Goal: Find specific page/section: Find specific page/section

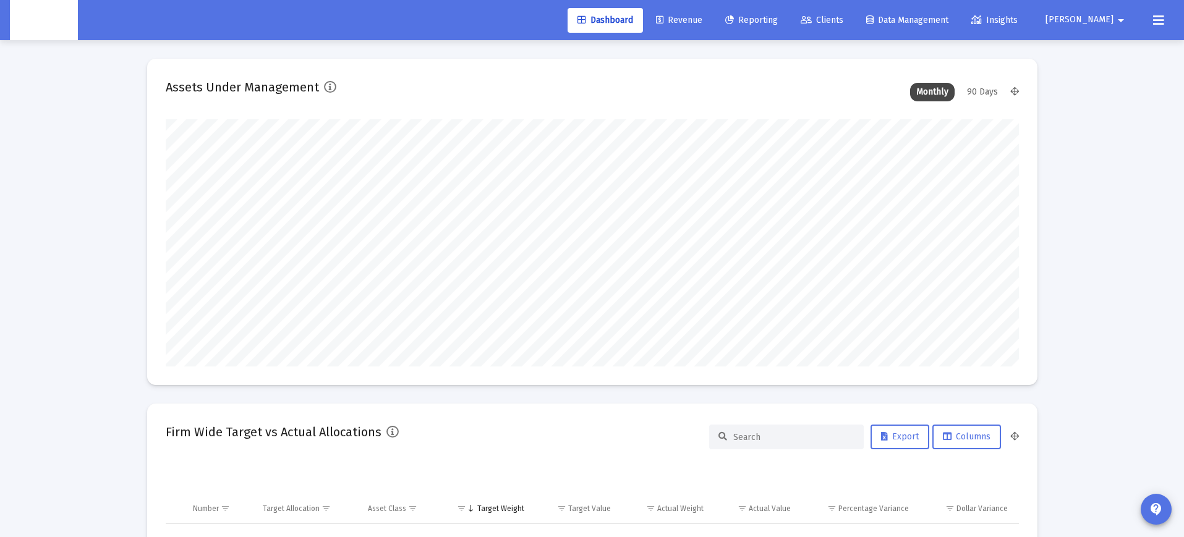
scroll to position [247, 460]
click at [844, 24] on span "Clients" at bounding box center [822, 20] width 43 height 11
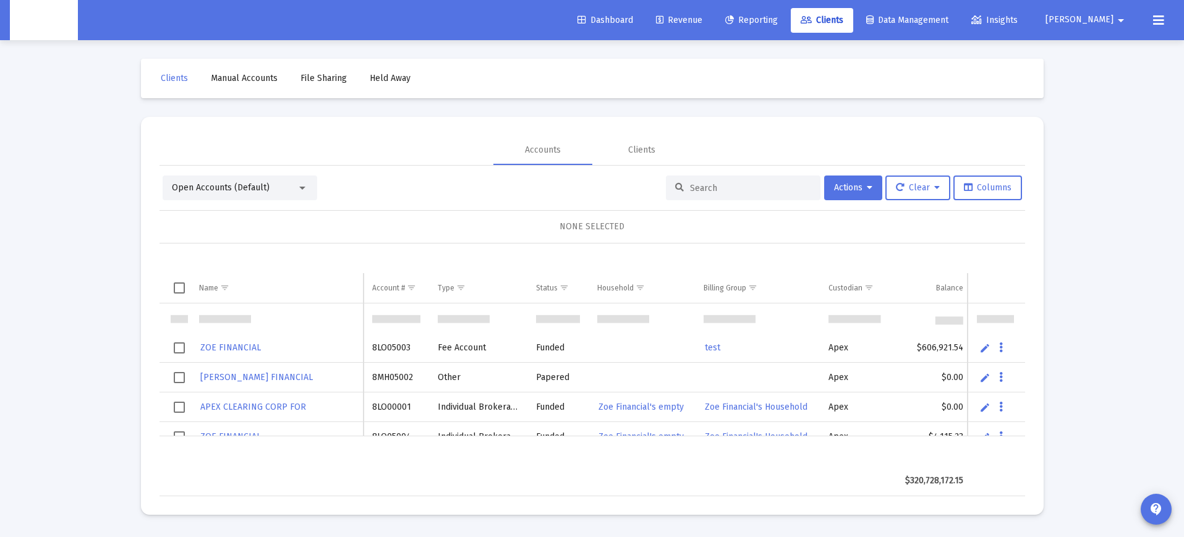
scroll to position [0, 1]
click at [715, 187] on input at bounding box center [750, 188] width 121 height 11
paste input "4QN05249"
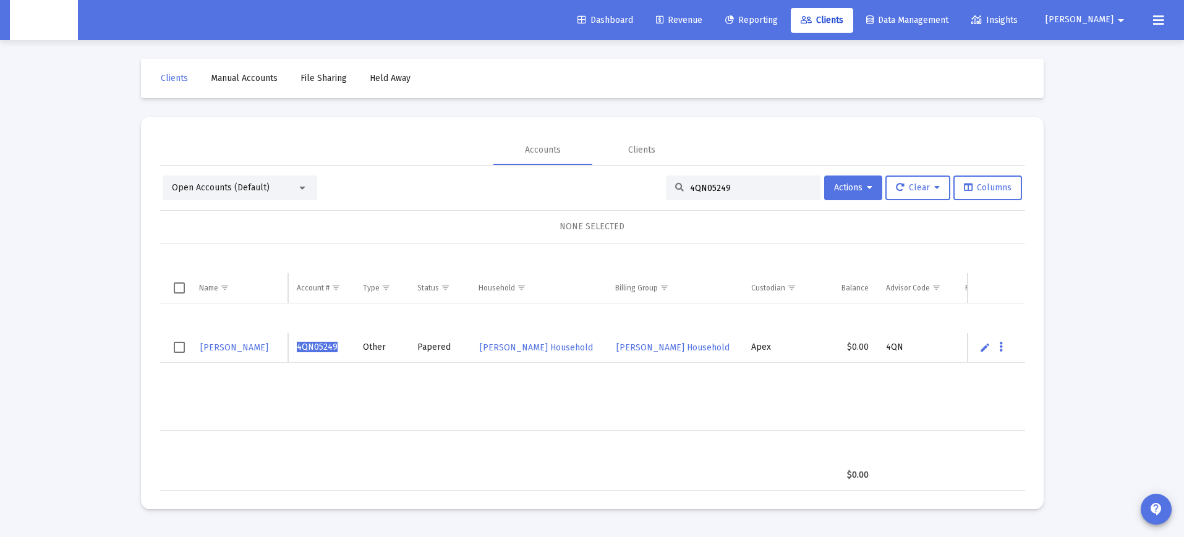
type input "4QN05249"
click at [555, 349] on span "[PERSON_NAME] Household" at bounding box center [536, 348] width 113 height 11
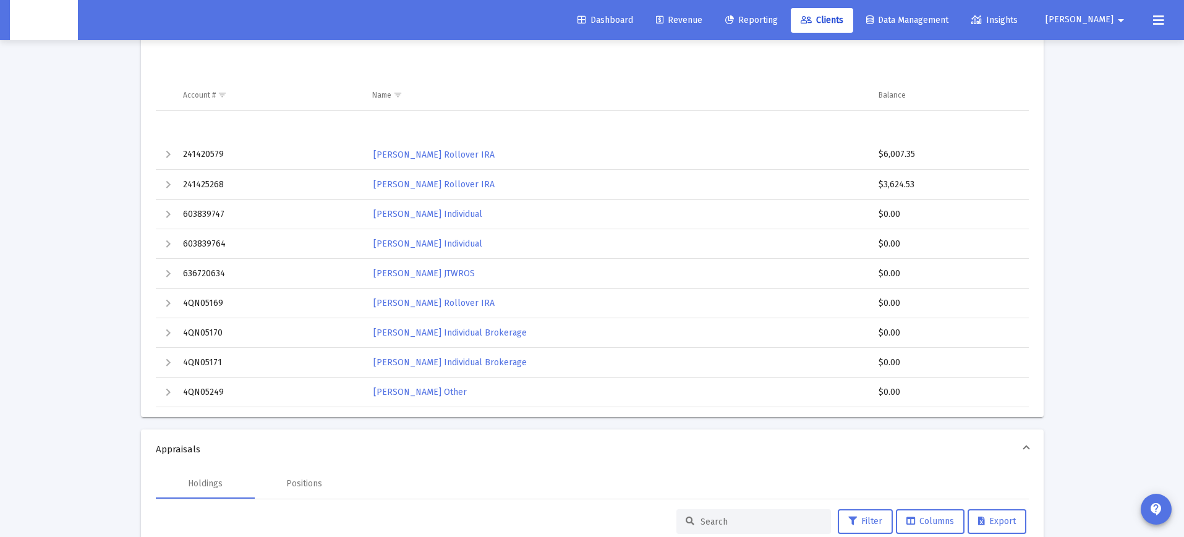
scroll to position [291, 0]
click at [167, 278] on div "Expand" at bounding box center [168, 275] width 15 height 15
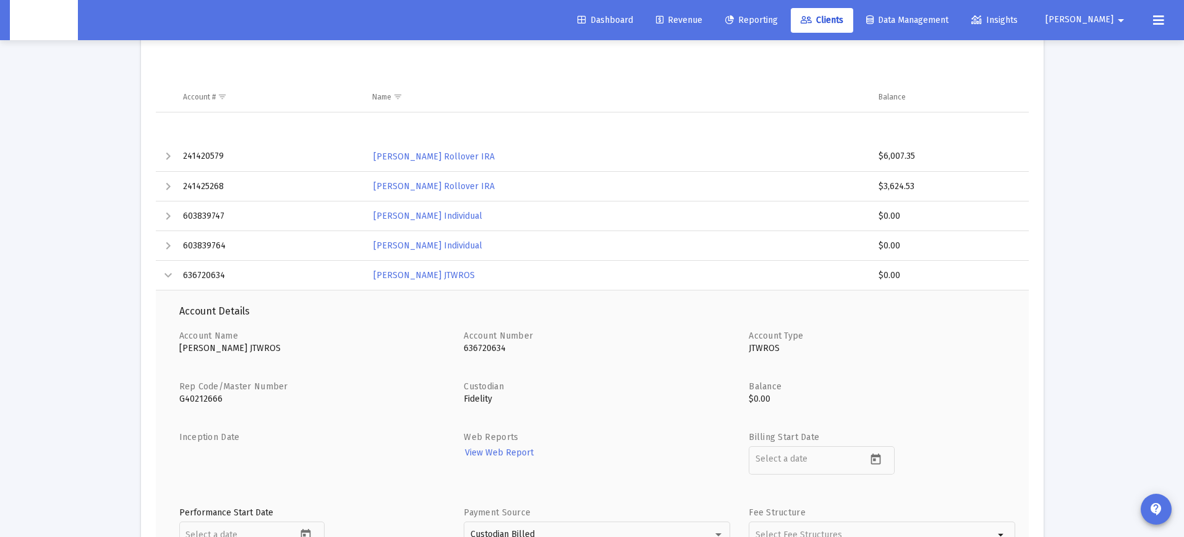
drag, startPoint x: 168, startPoint y: 278, endPoint x: 369, endPoint y: 293, distance: 201.6
click at [169, 278] on div "Collapse" at bounding box center [168, 275] width 15 height 15
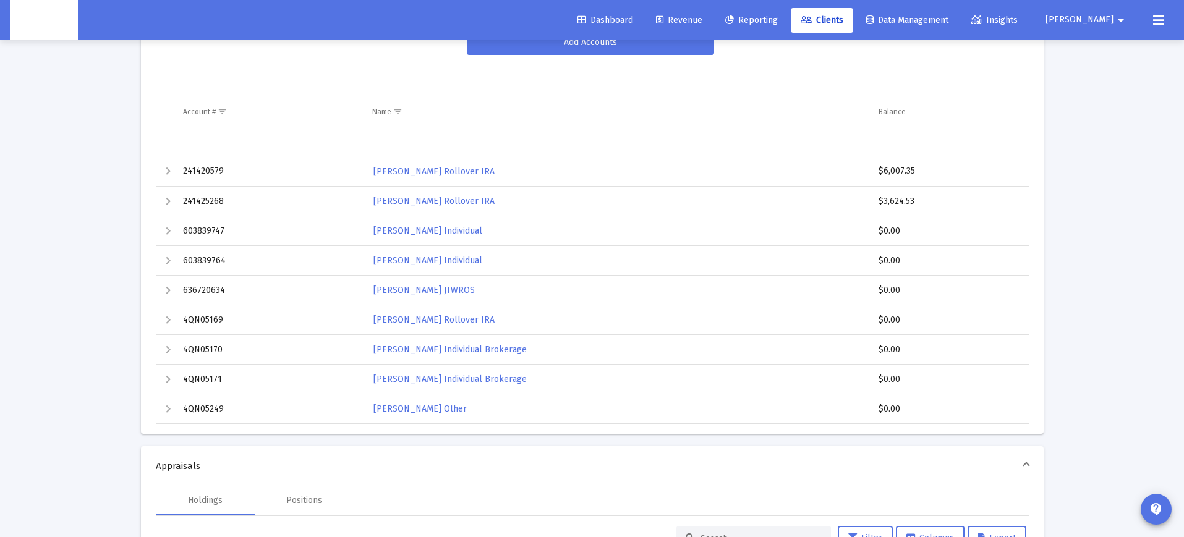
scroll to position [272, 0]
